Goal: Contribute content

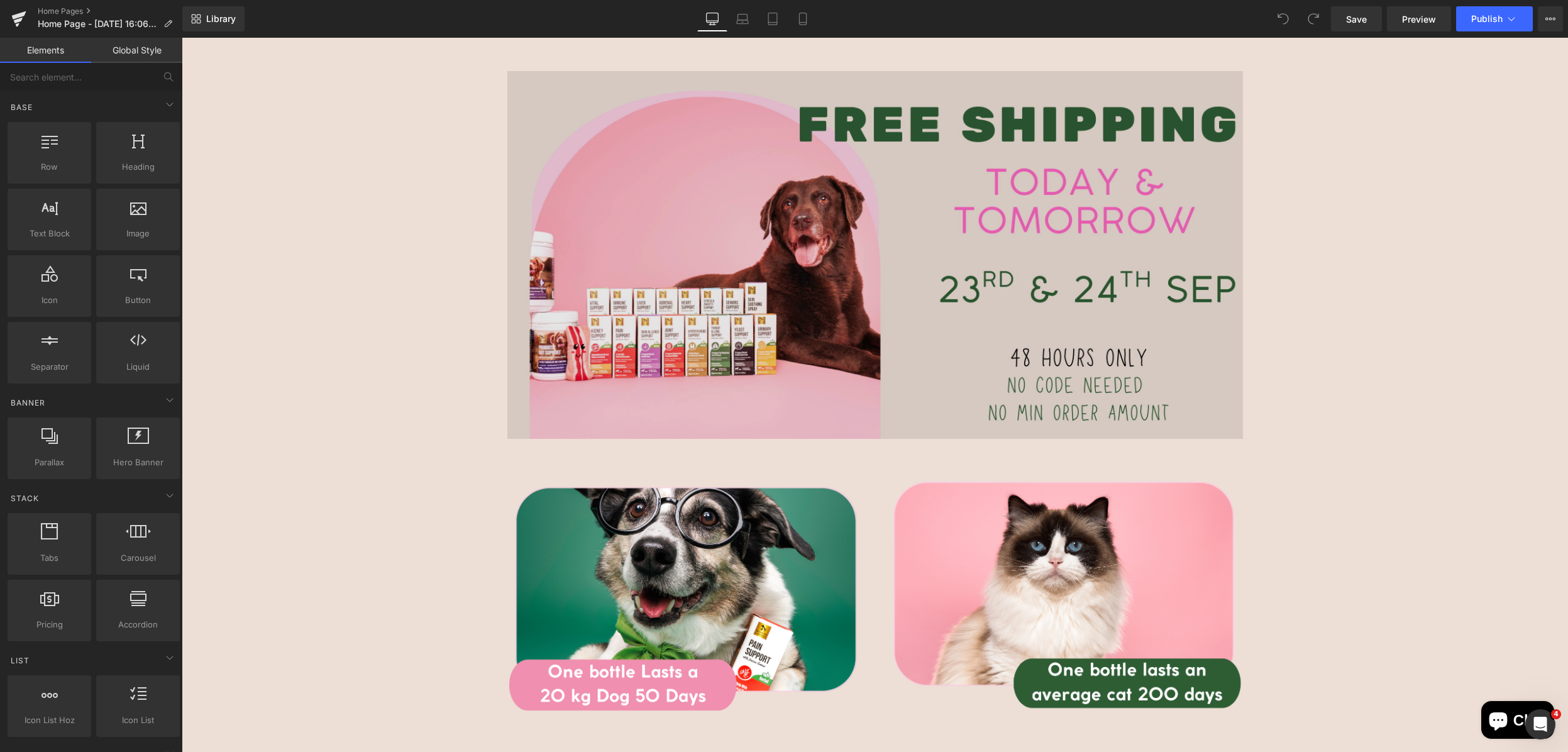
scroll to position [566, 0]
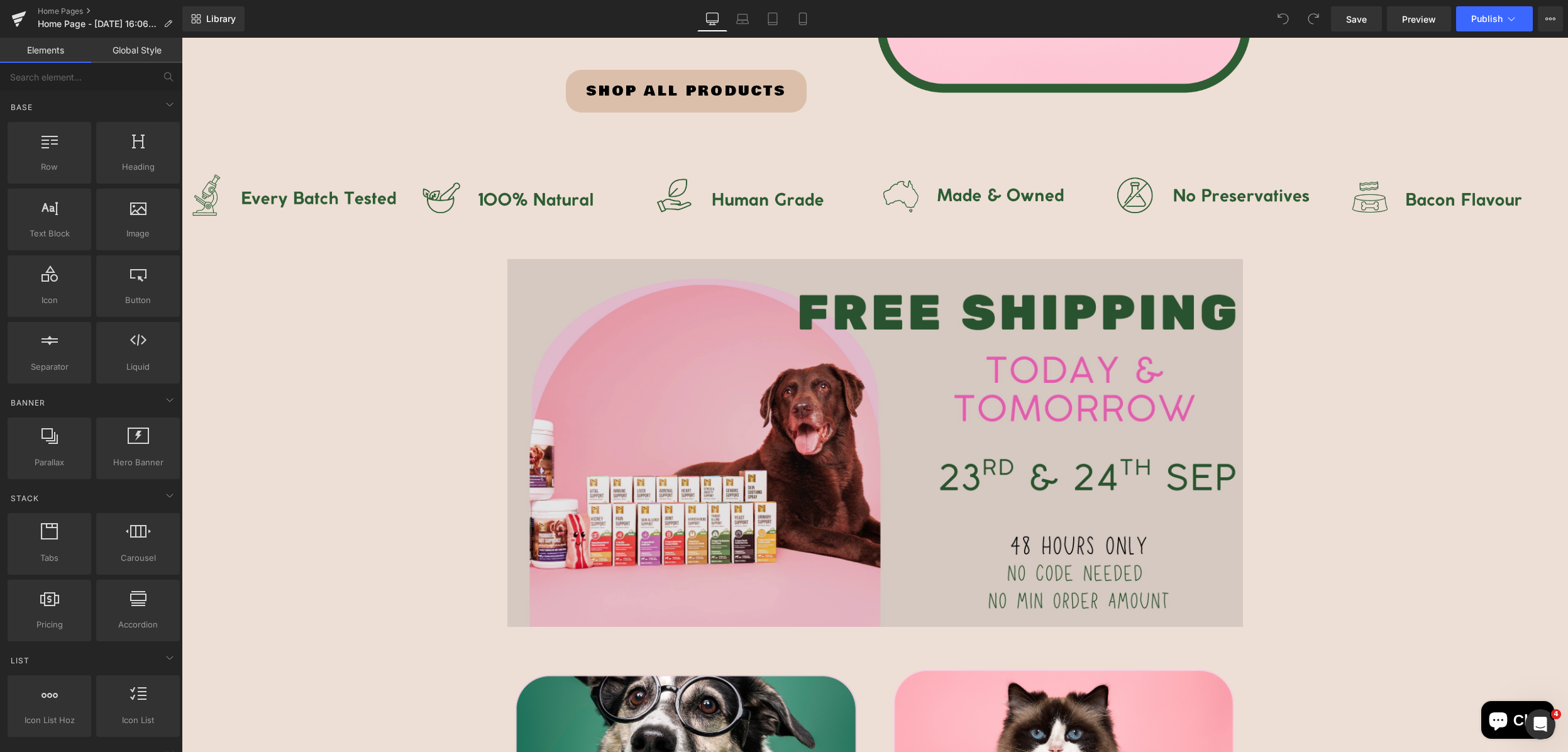
click at [1076, 311] on img at bounding box center [874, 443] width 735 height 368
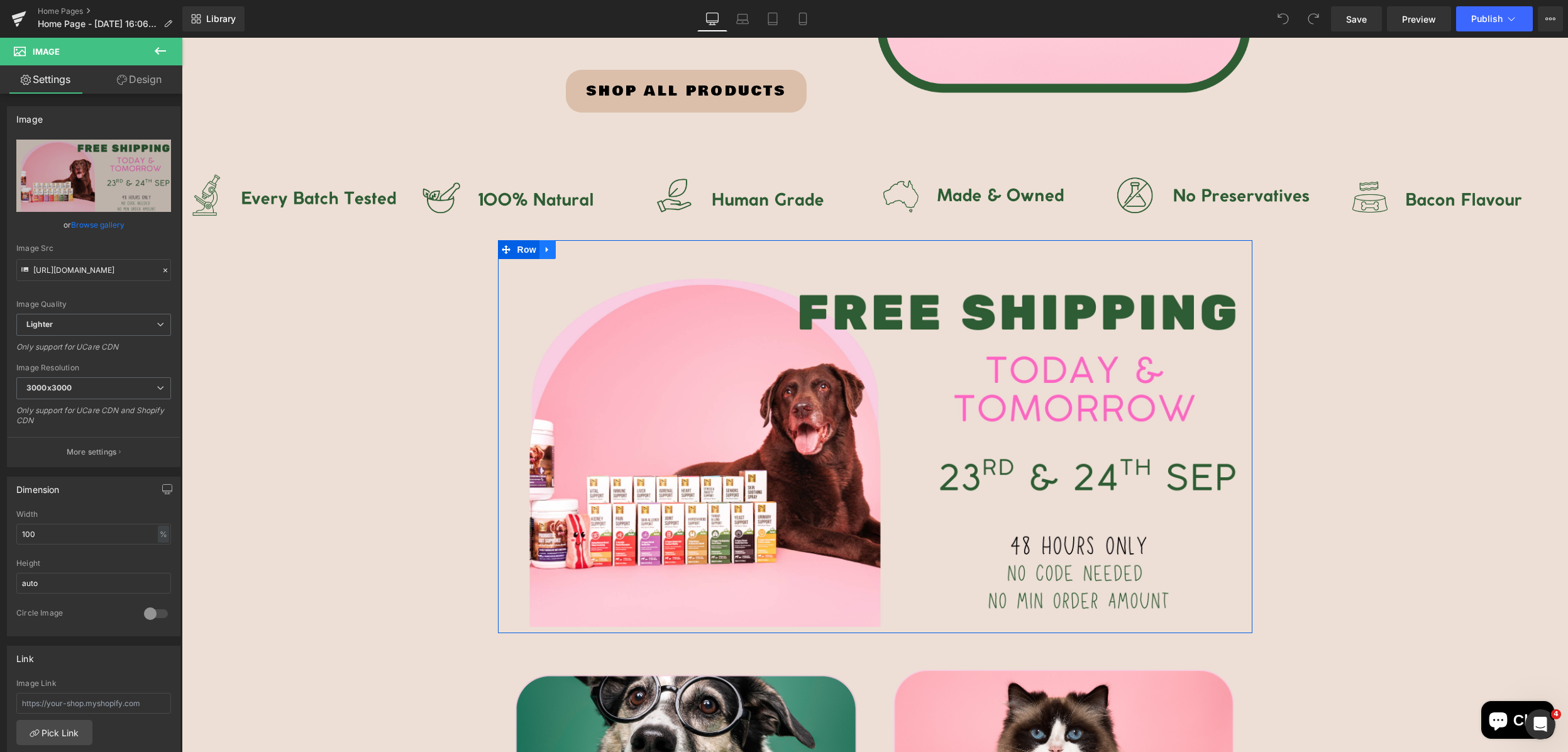
click at [545, 253] on icon at bounding box center [547, 249] width 9 height 9
click at [576, 253] on icon at bounding box center [580, 249] width 9 height 9
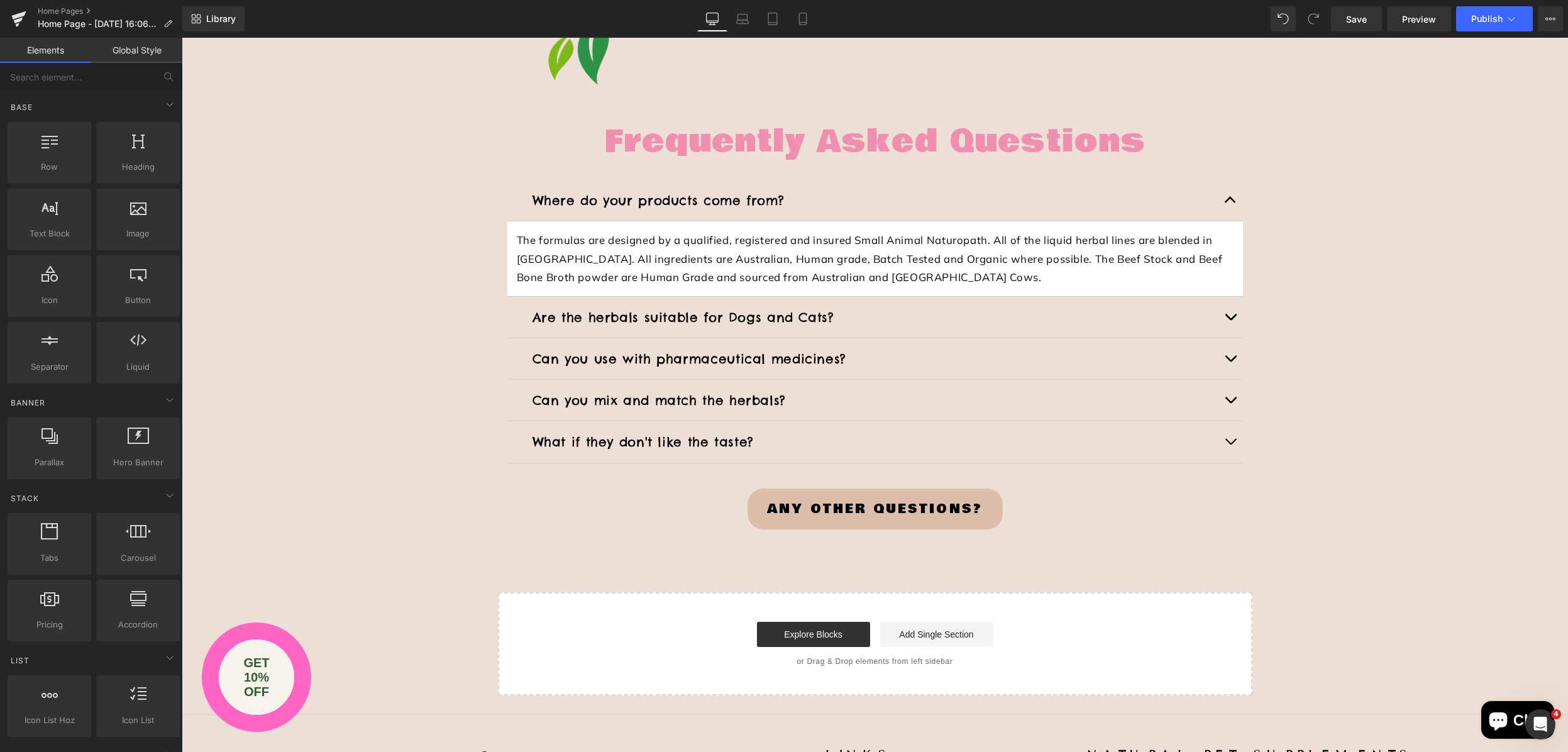
scroll to position [3269, 0]
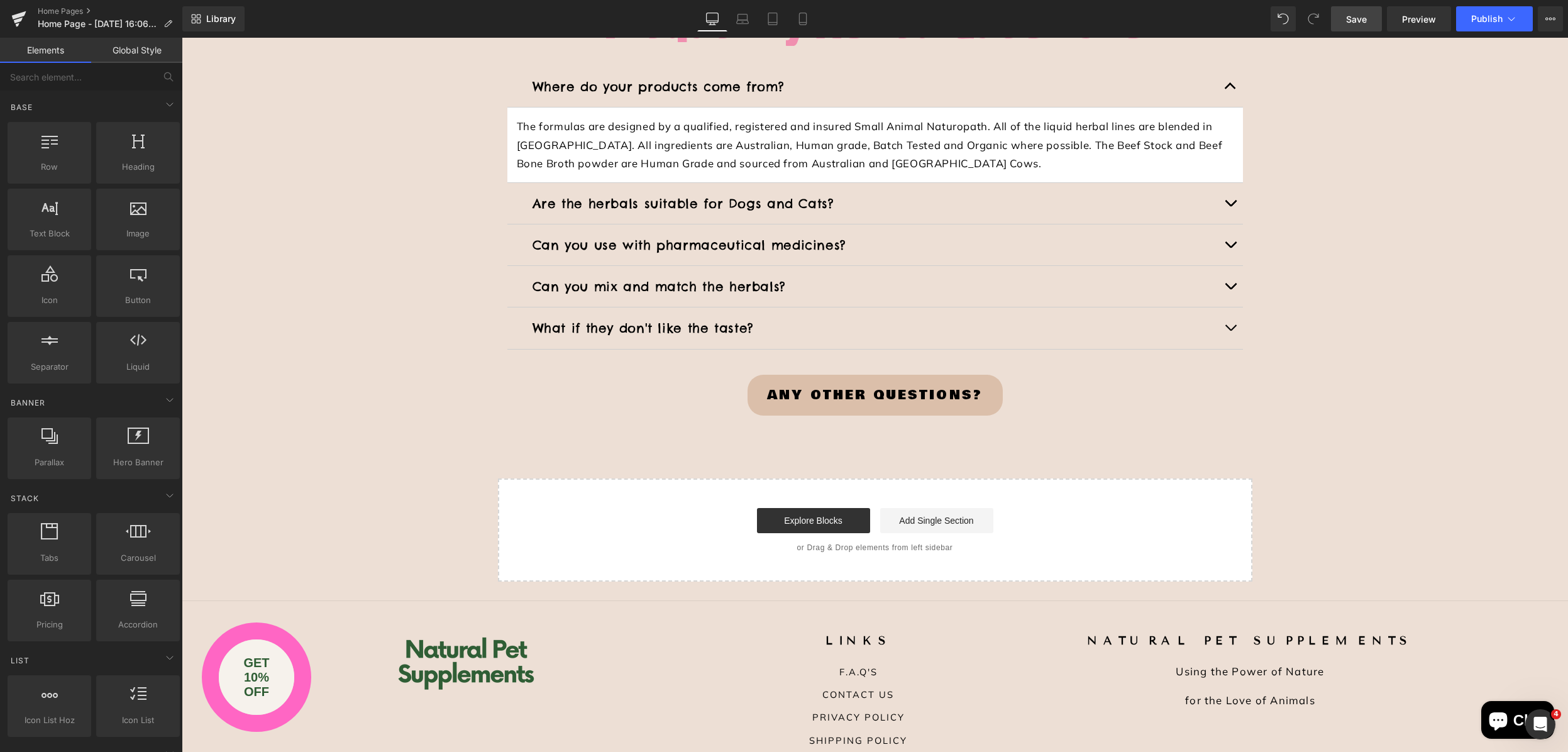
click at [1363, 26] on link "Save" at bounding box center [1356, 18] width 51 height 25
click at [1480, 19] on span "Publish" at bounding box center [1486, 19] width 31 height 10
click at [1479, 24] on button "Publish" at bounding box center [1494, 18] width 77 height 25
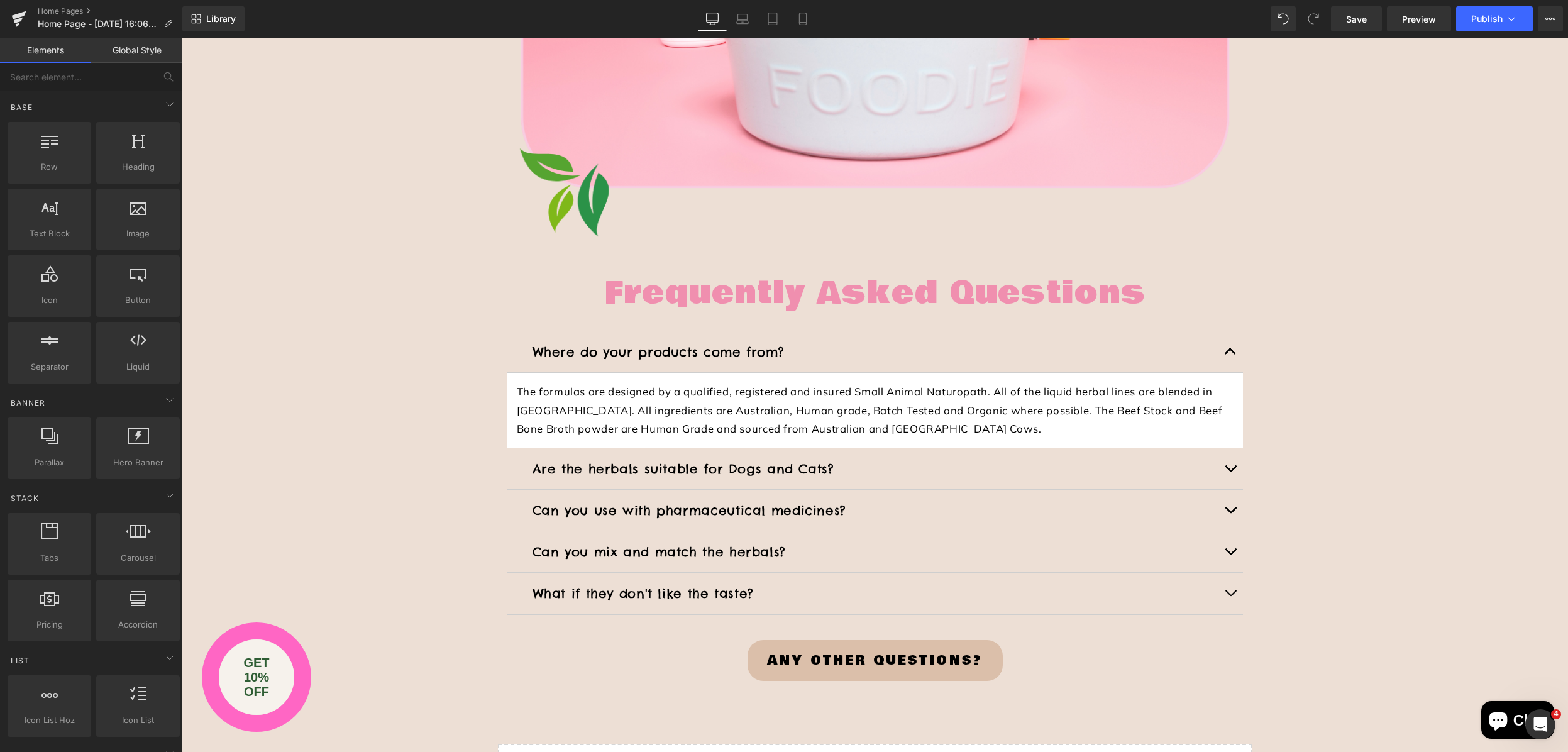
scroll to position [2829, 0]
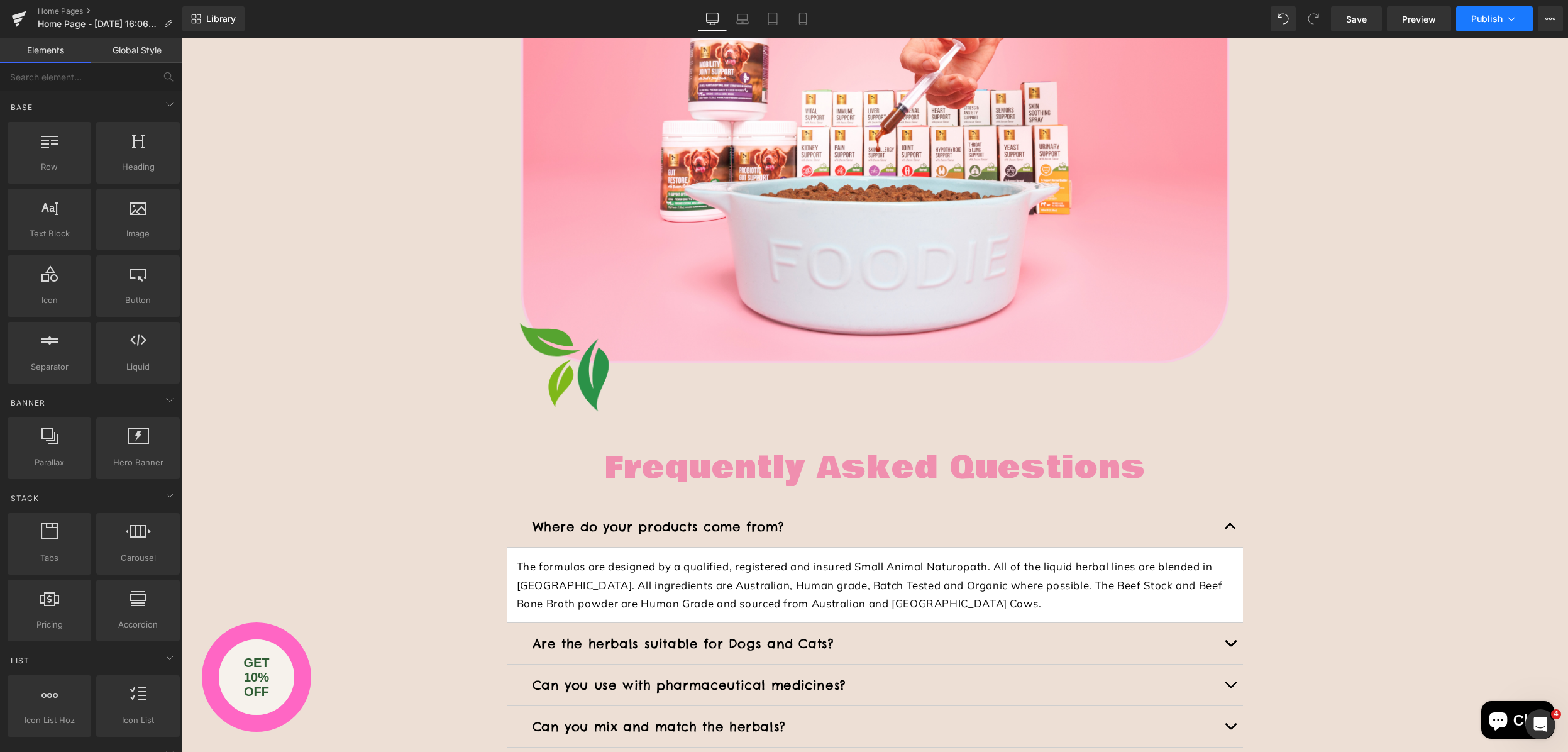
click at [1486, 19] on span "Publish" at bounding box center [1486, 19] width 31 height 10
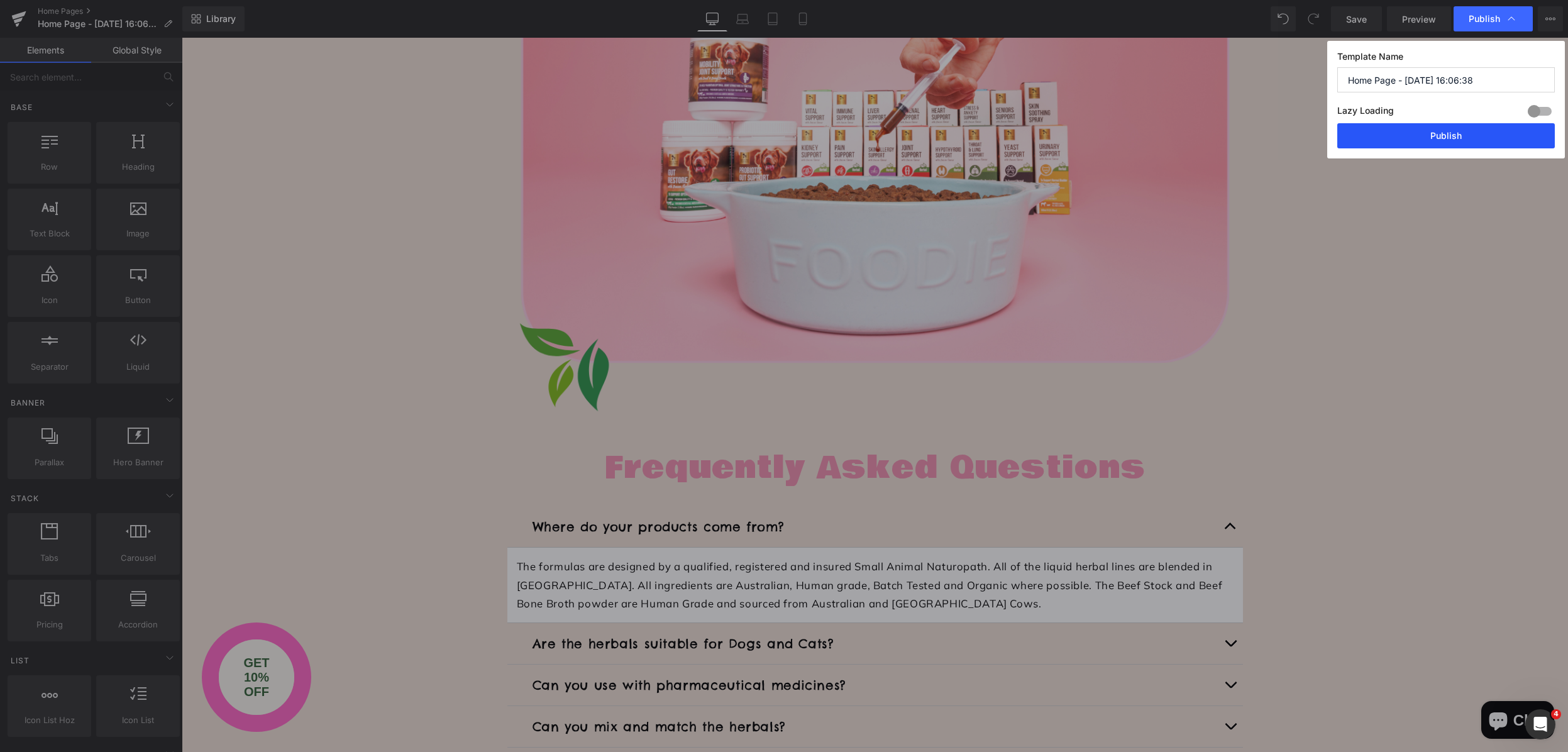
click at [1426, 133] on button "Publish" at bounding box center [1445, 135] width 217 height 25
